Goal: Task Accomplishment & Management: Manage account settings

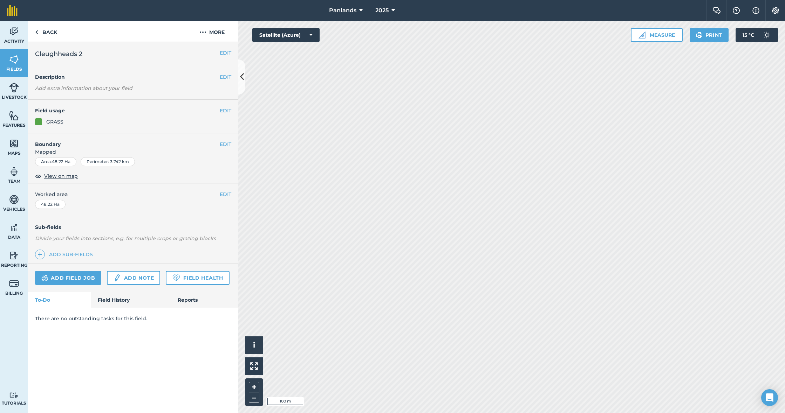
click at [225, 143] on button "EDIT" at bounding box center [226, 144] width 12 height 8
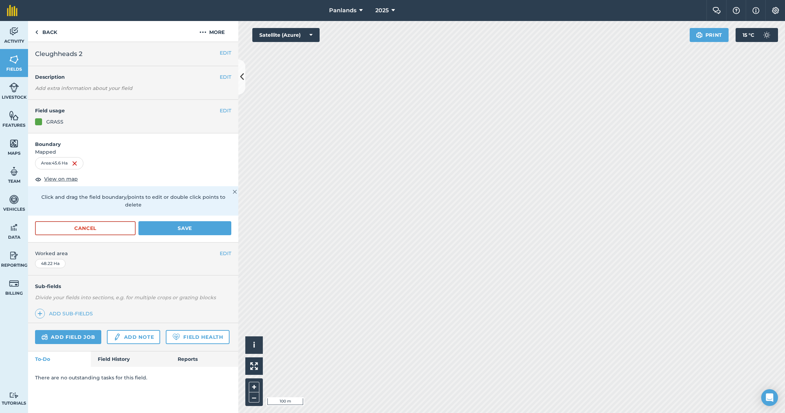
click at [211, 221] on button "Save" at bounding box center [184, 228] width 93 height 14
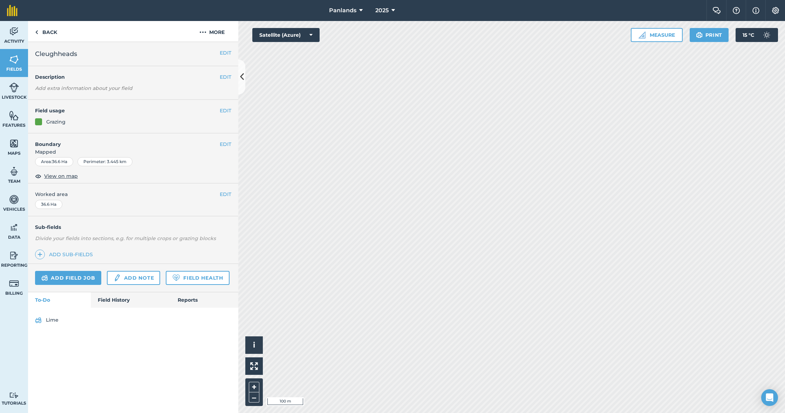
click at [229, 193] on button "EDIT" at bounding box center [226, 195] width 12 height 8
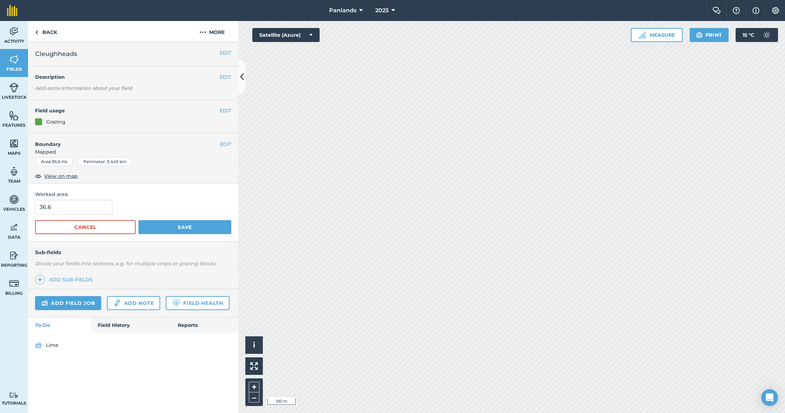
click at [225, 143] on button "EDIT" at bounding box center [226, 144] width 12 height 8
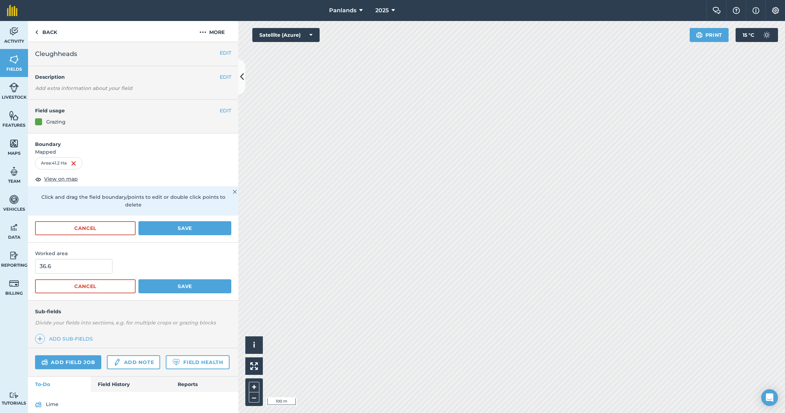
click at [189, 222] on button "Save" at bounding box center [184, 228] width 93 height 14
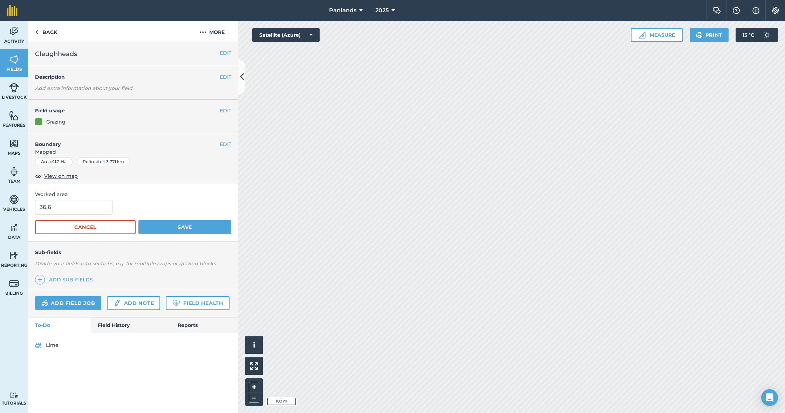
click at [180, 224] on button "Save" at bounding box center [184, 227] width 93 height 14
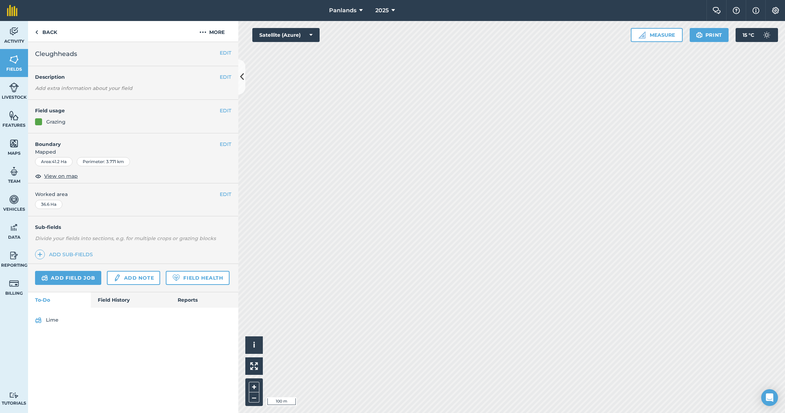
click at [224, 146] on button "EDIT" at bounding box center [226, 144] width 12 height 8
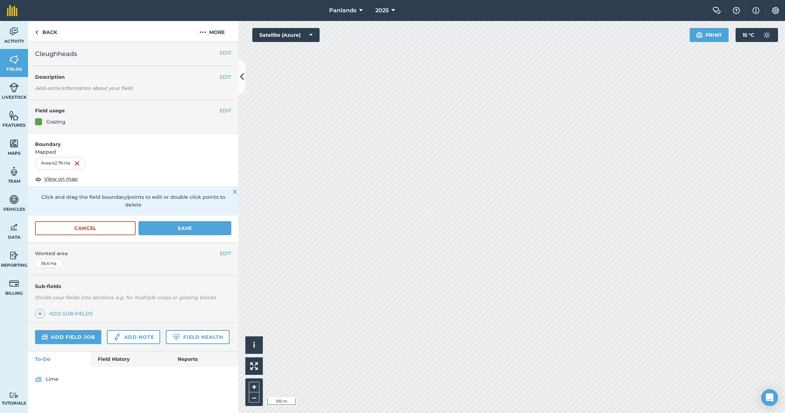
click at [221, 221] on button "Save" at bounding box center [184, 228] width 93 height 14
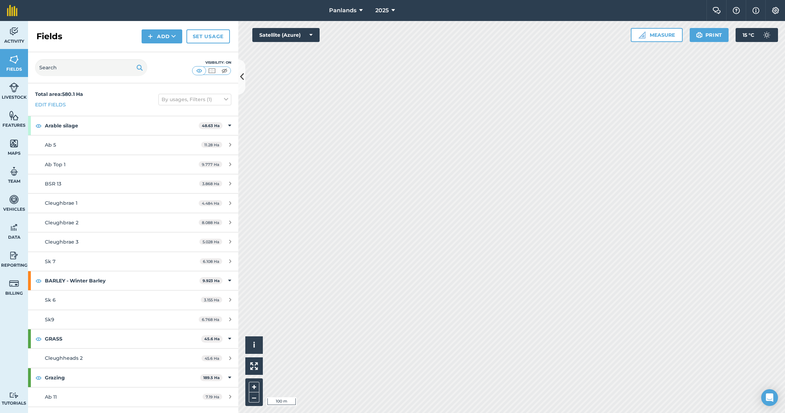
click at [158, 37] on button "Add" at bounding box center [162, 36] width 41 height 14
click at [161, 53] on link "Draw" at bounding box center [162, 51] width 39 height 15
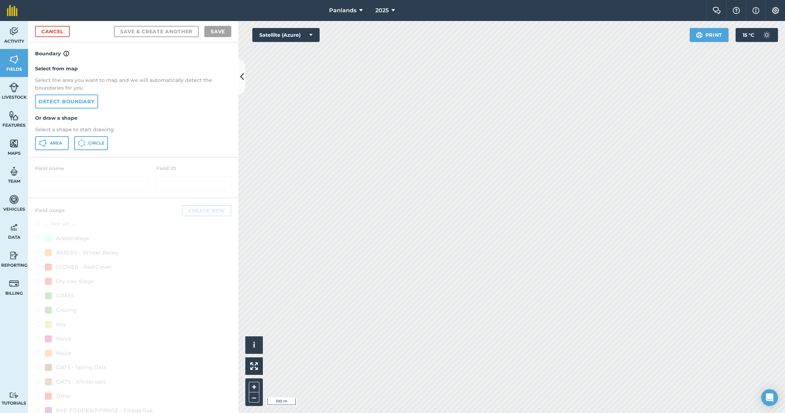
drag, startPoint x: 58, startPoint y: 143, endPoint x: 55, endPoint y: 140, distance: 4.5
click at [58, 143] on span "Area" at bounding box center [56, 143] width 12 height 6
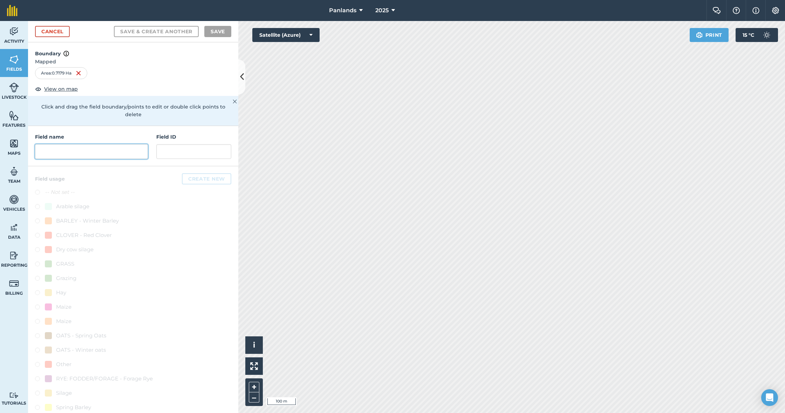
click at [87, 144] on input "text" at bounding box center [91, 151] width 113 height 15
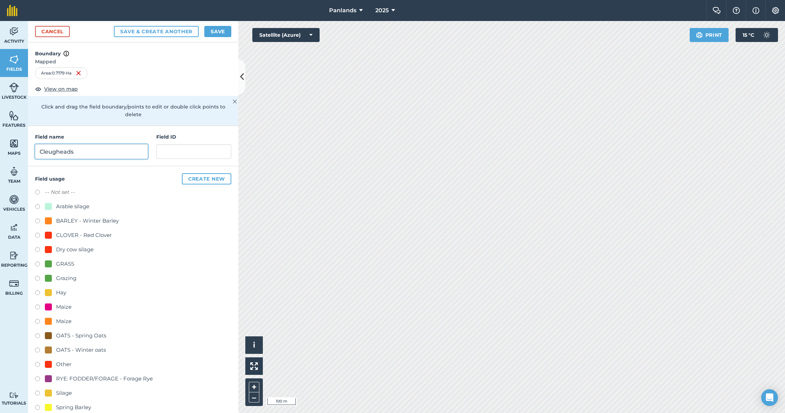
type input "Cleugheads"
click at [41, 262] on label at bounding box center [40, 265] width 10 height 7
radio input "true"
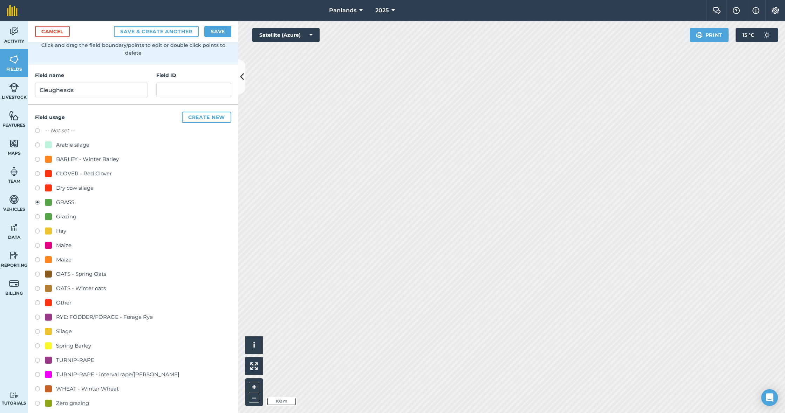
scroll to position [61, 0]
click at [220, 32] on button "Save" at bounding box center [217, 31] width 27 height 11
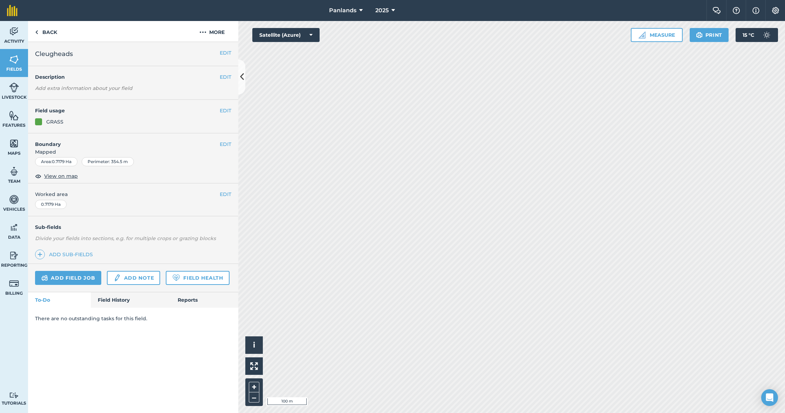
click at [225, 143] on button "EDIT" at bounding box center [226, 144] width 12 height 8
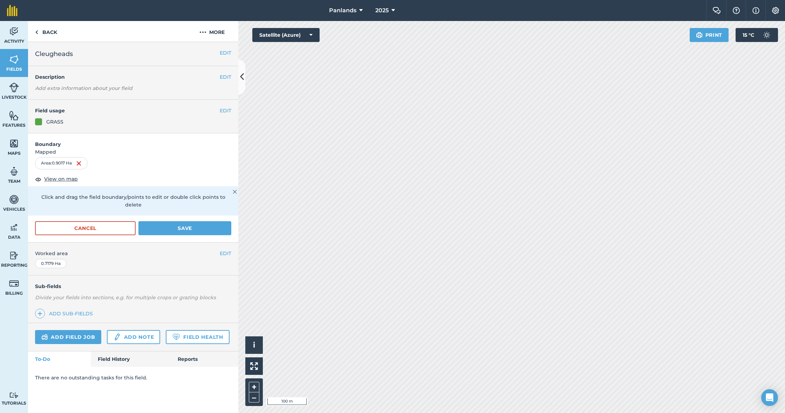
click at [222, 224] on button "Save" at bounding box center [184, 228] width 93 height 14
